Goal: Obtain resource: Download file/media

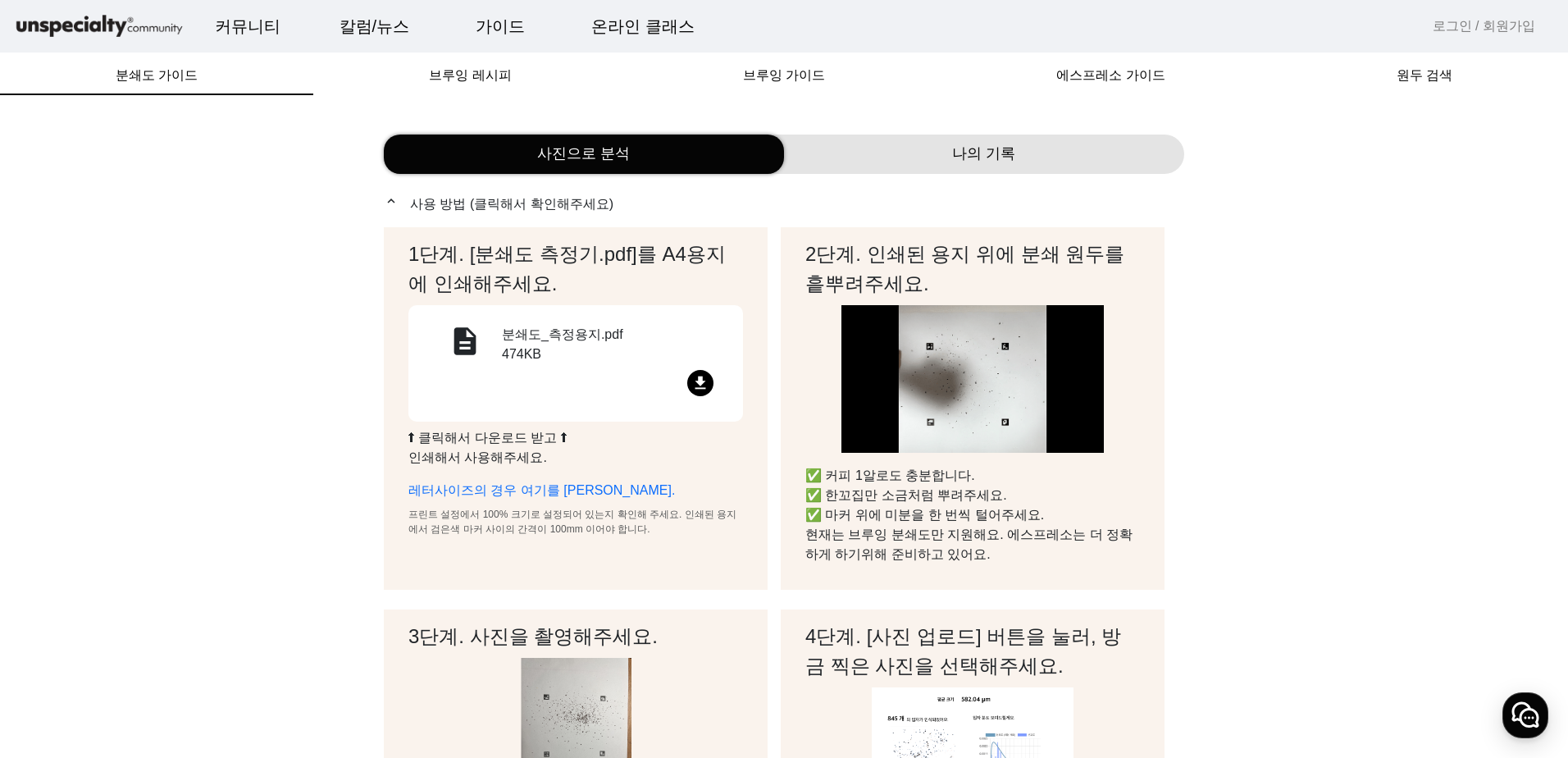
click at [712, 388] on div "file_download" at bounding box center [576, 386] width 295 height 32
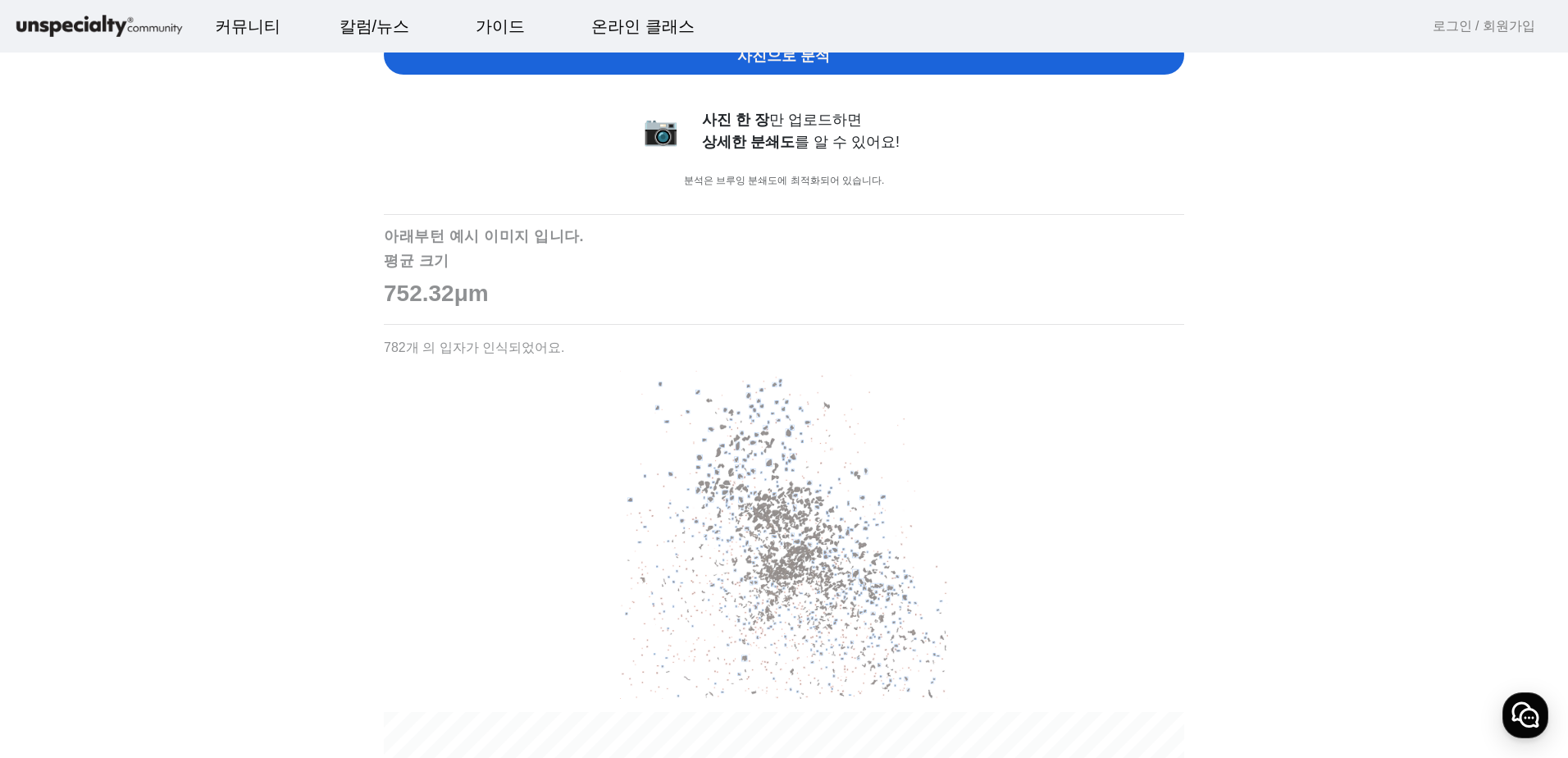
scroll to position [656, 0]
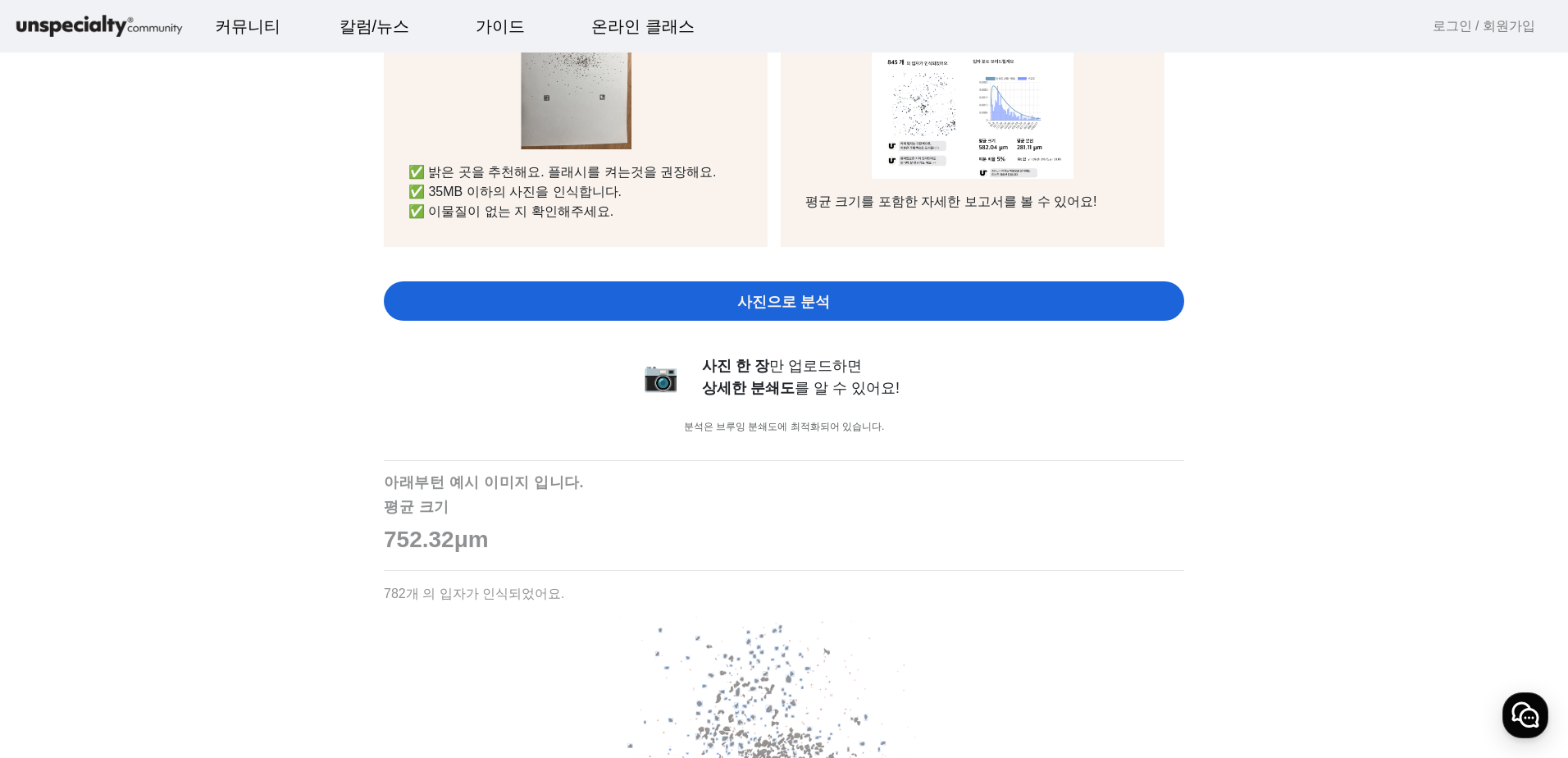
click at [1079, 435] on div "expand_less 사용 방법 (클릭해서 확인해주세요) 1단계. [분쇄도 측정기.pdf]를 A4용지에 인쇄해주세요. description 분…" at bounding box center [783, 620] width 800 height 2167
click at [1160, 454] on div "expand_less 사용 방법 (클릭해서 확인해주세요) 1단계. [분쇄도 측정기.pdf]를 A4용지에 인쇄해주세요. description 분…" at bounding box center [783, 620] width 800 height 2167
click at [1417, 476] on div "사진으로 분석 나의 기록 expand_less 사용 방법 (클릭해서 확인해주세요) 1단계. [분쇄도 측정기.pdf]를 A4용지에 인쇄해주세요.…" at bounding box center [784, 591] width 1568 height 2266
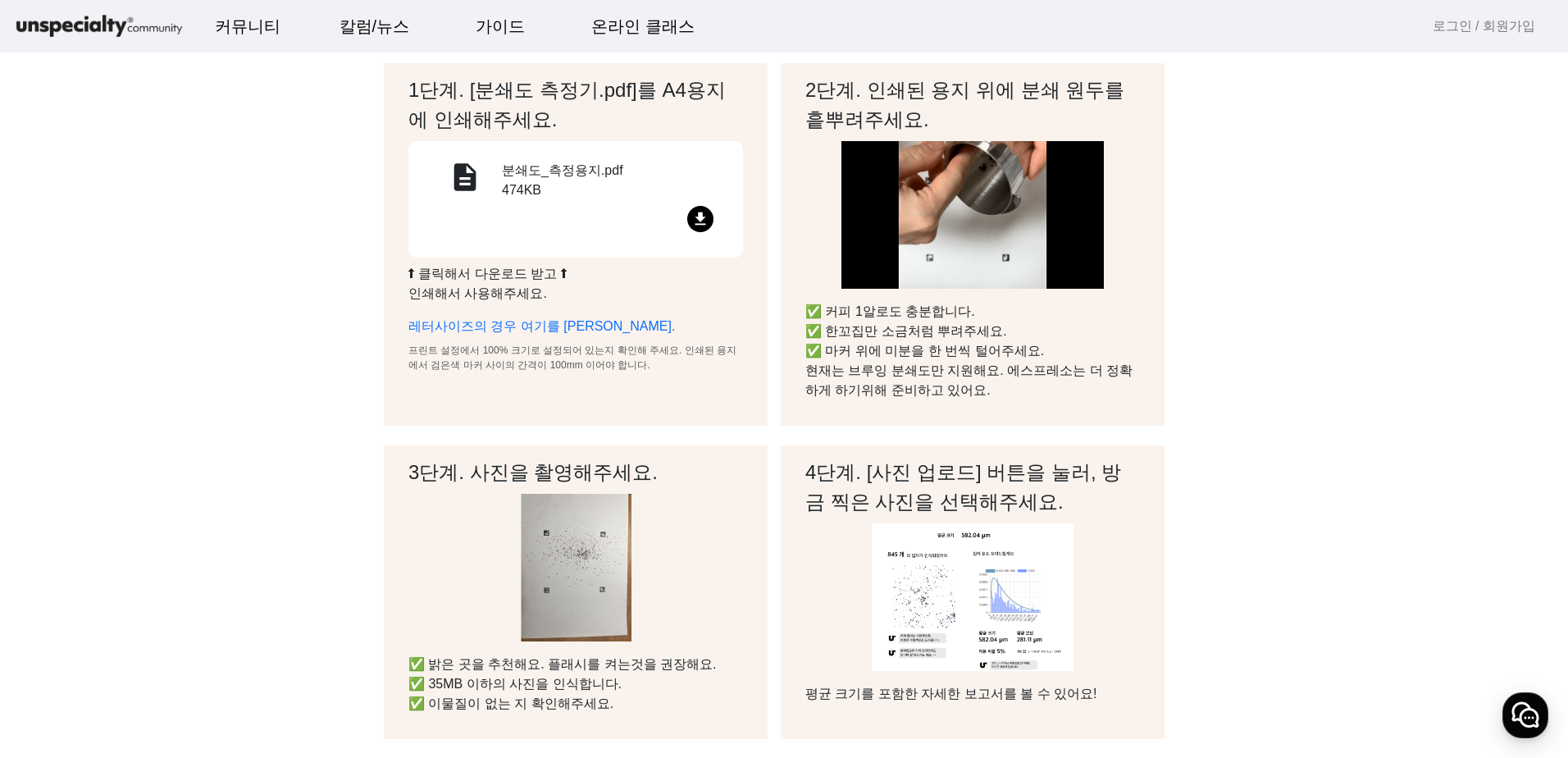
scroll to position [0, 0]
